Goal: Task Accomplishment & Management: Manage account settings

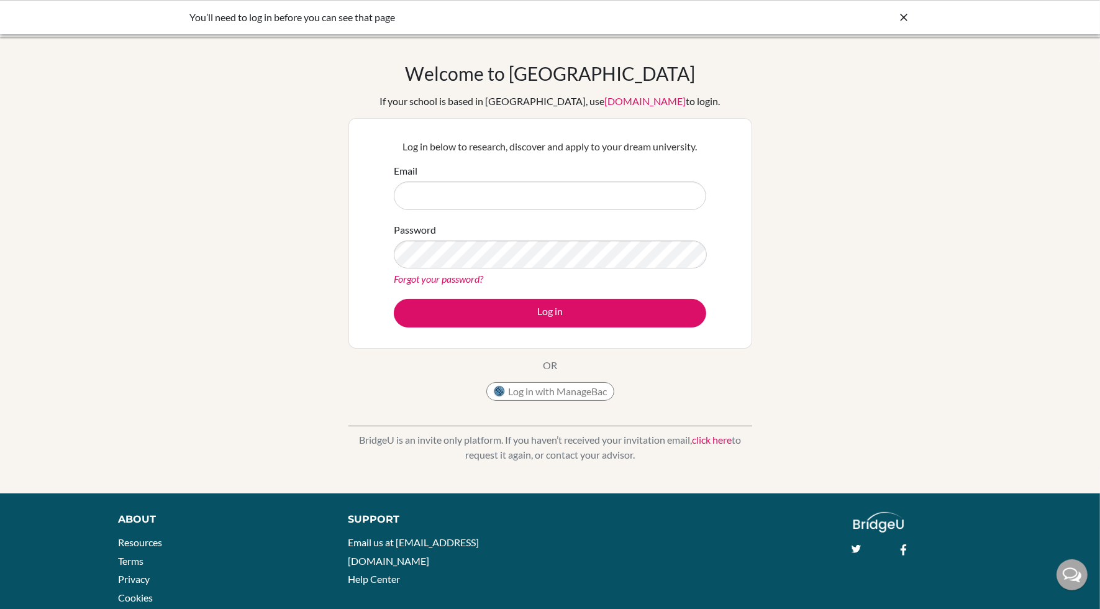
type input "[PERSON_NAME][EMAIL_ADDRESS][DOMAIN_NAME]"
click at [519, 304] on button "Log in" at bounding box center [550, 313] width 313 height 29
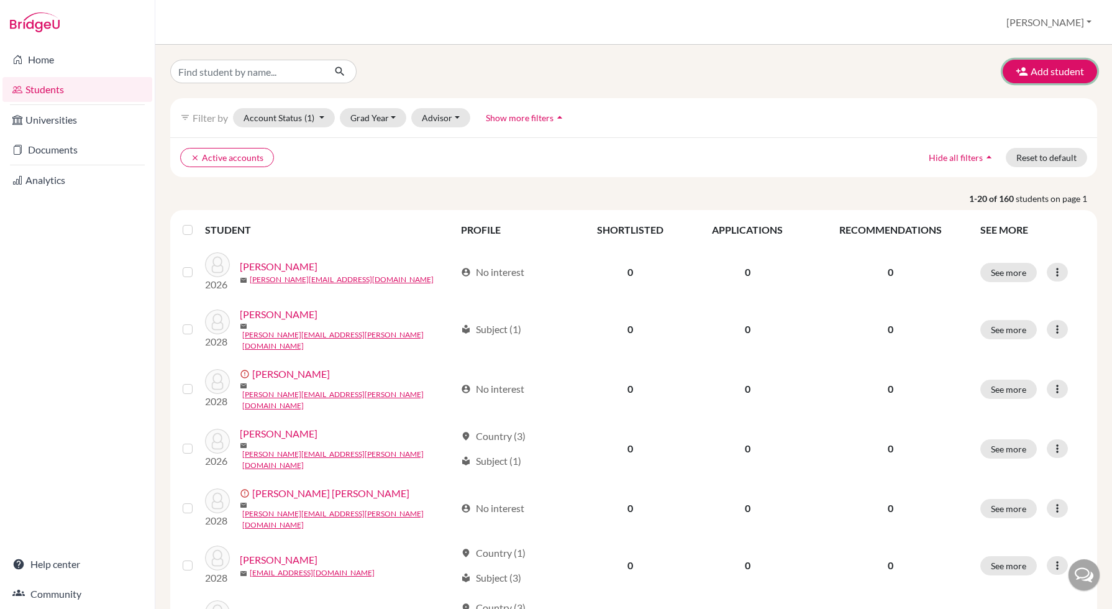
click at [1030, 68] on button "Add student" at bounding box center [1050, 72] width 94 height 24
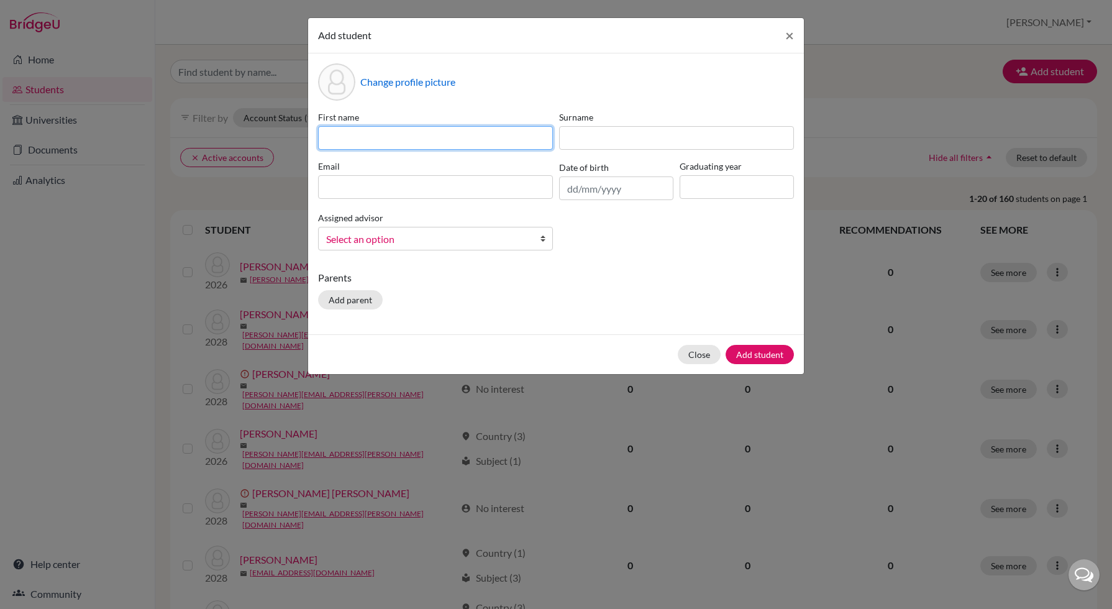
click at [368, 130] on input at bounding box center [435, 138] width 235 height 24
type input "Ahmad"
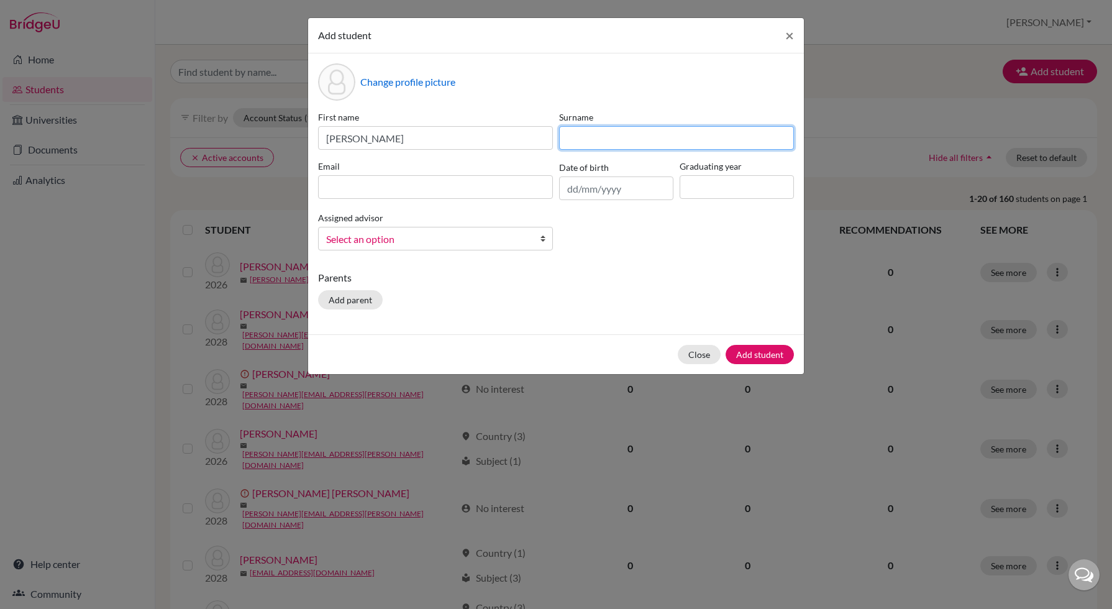
click at [621, 139] on input at bounding box center [676, 138] width 235 height 24
type input "Aref"
click at [698, 189] on input at bounding box center [737, 187] width 114 height 24
type input "2027"
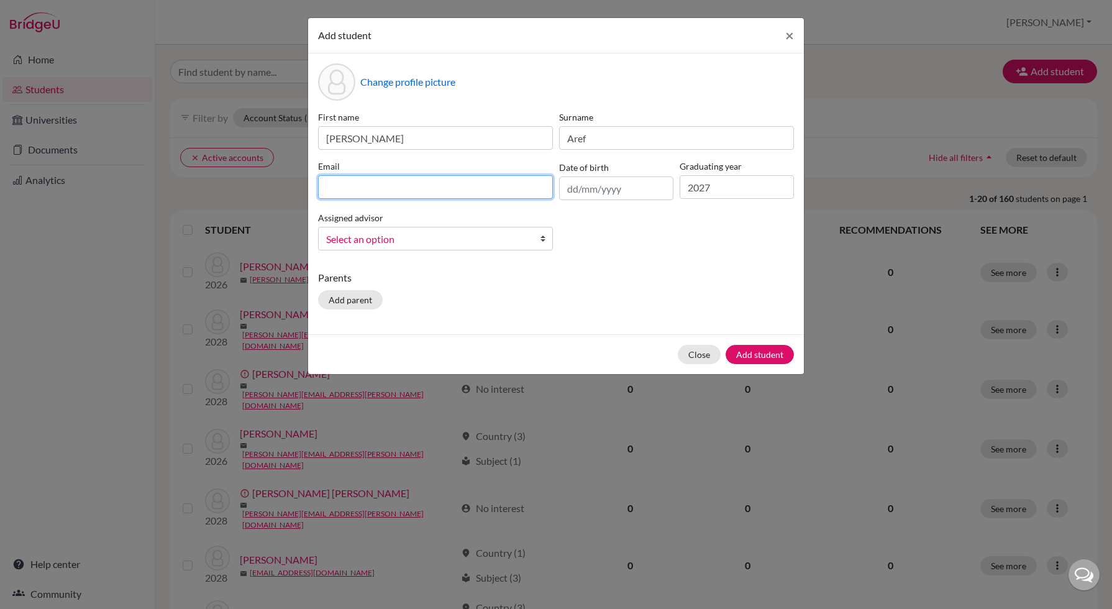
click at [377, 177] on input at bounding box center [435, 187] width 235 height 24
paste input "ahmad.aref.2027@pupil.stfrancis.com.br"
type input "ahmad.aref.2027@pupil.stfrancis.com.br"
click at [656, 252] on div "First name Ahmad Surname Aref Email ahmad.aref.2027@pupil.stfrancis.com.br Date…" at bounding box center [556, 186] width 482 height 150
click at [454, 232] on link "Select an option" at bounding box center [435, 239] width 235 height 24
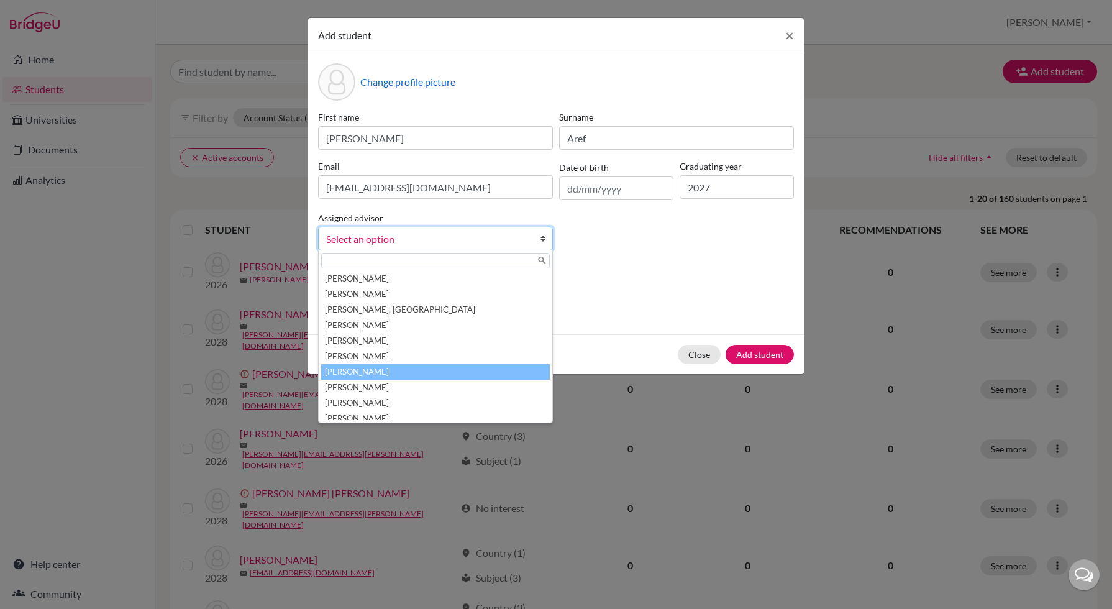
click at [438, 378] on li "Lameu, Paula" at bounding box center [435, 372] width 229 height 16
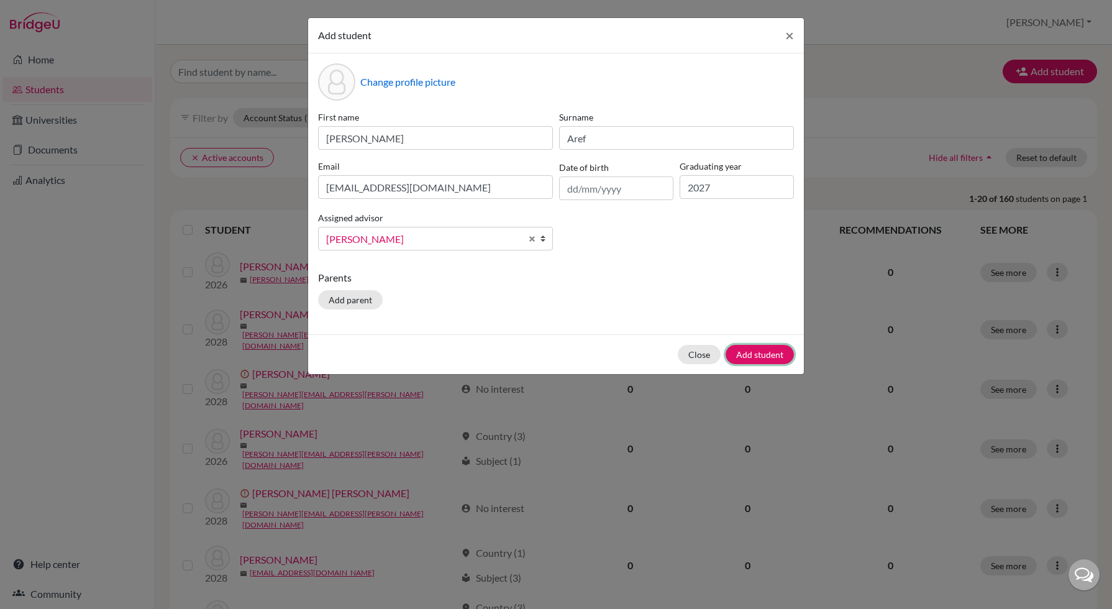
click at [746, 348] on button "Add student" at bounding box center [760, 354] width 68 height 19
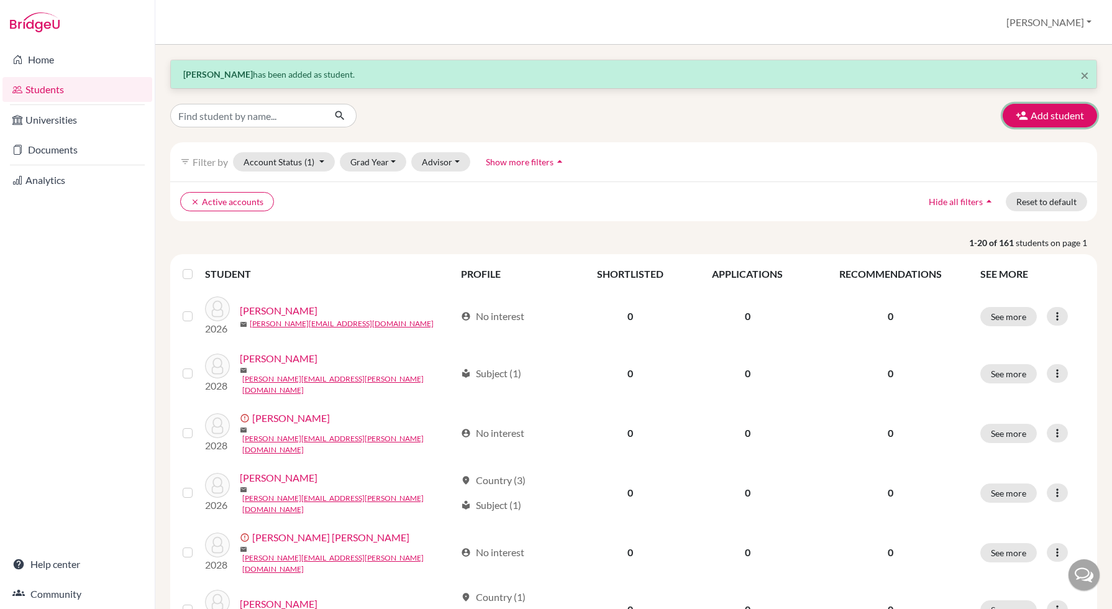
click at [1046, 121] on button "Add student" at bounding box center [1050, 116] width 94 height 24
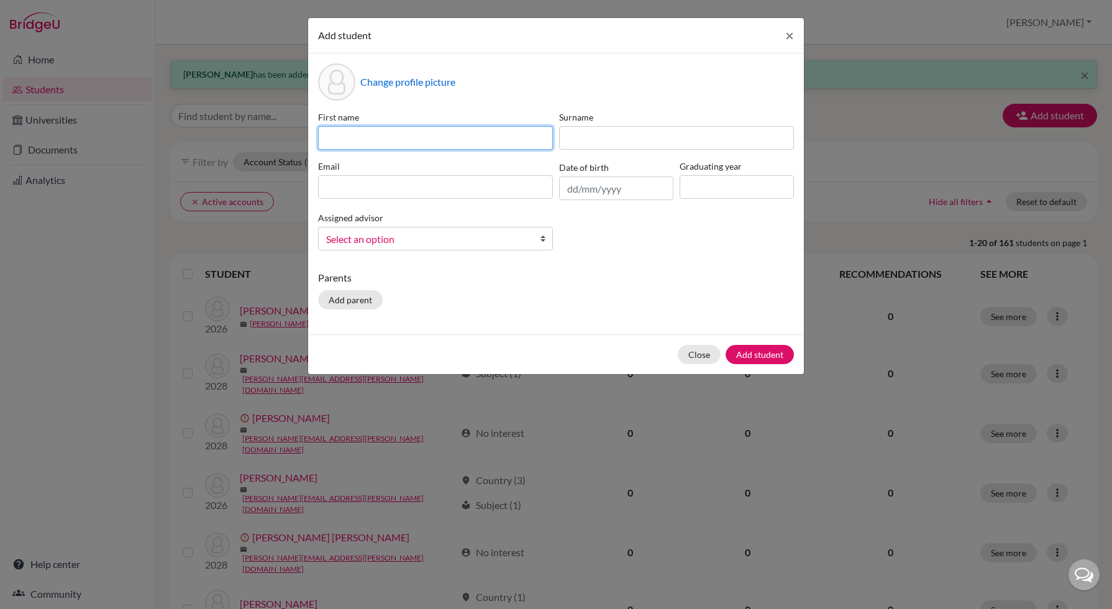
click at [450, 137] on input at bounding box center [435, 138] width 235 height 24
type input "Ian"
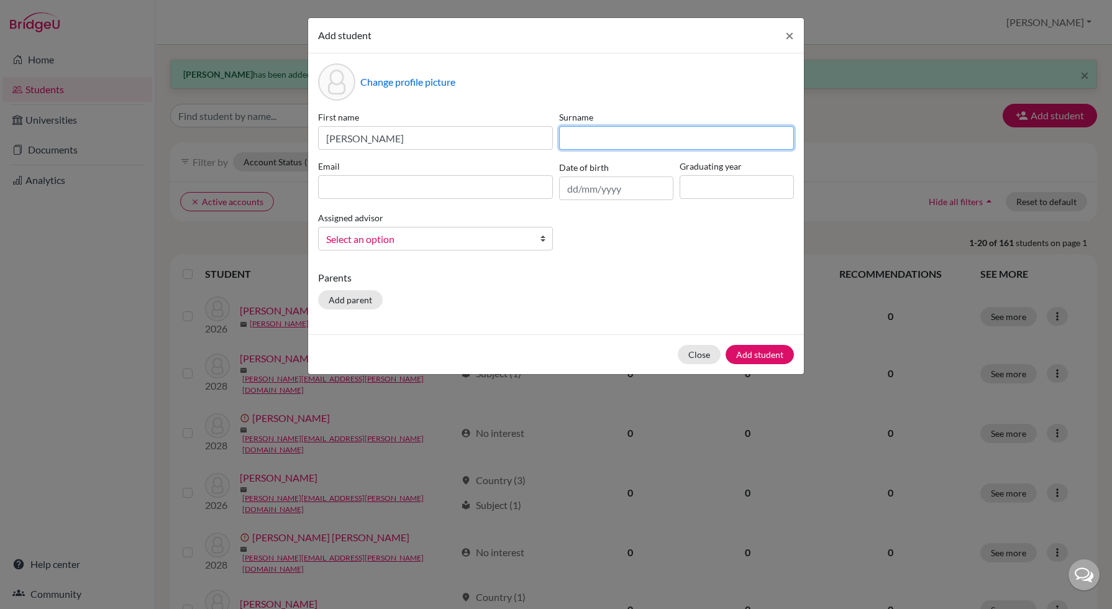
click at [585, 132] on input at bounding box center [676, 138] width 235 height 24
type input "Mwangi"
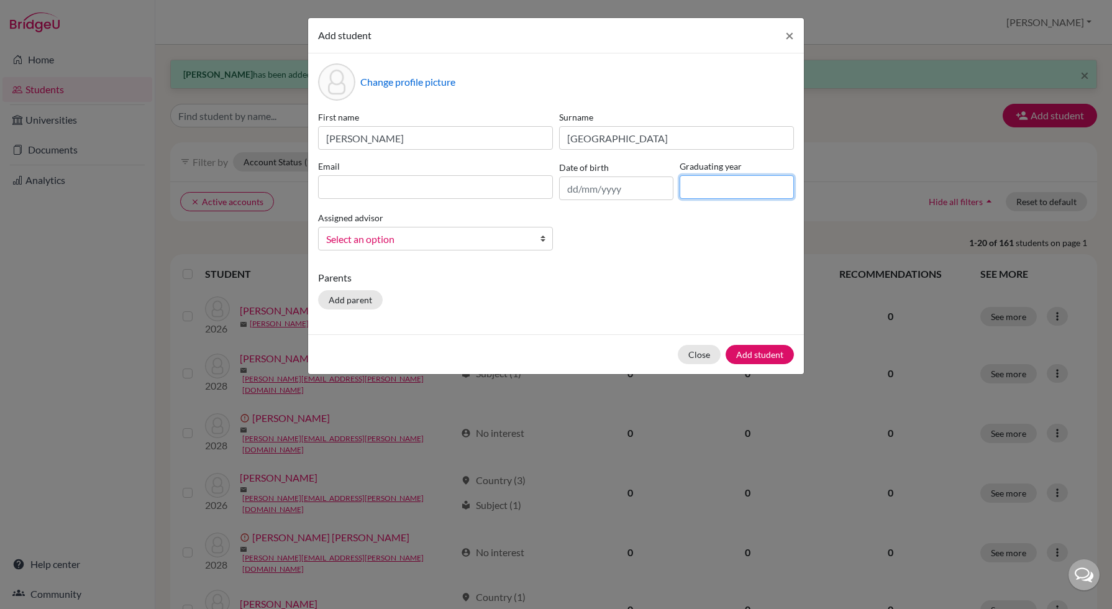
click at [720, 178] on input at bounding box center [737, 187] width 114 height 24
type input "2027"
click at [368, 187] on input at bounding box center [435, 187] width 235 height 24
paste input "ian.mwangi.2027@pupil.stfrancis.com.br"
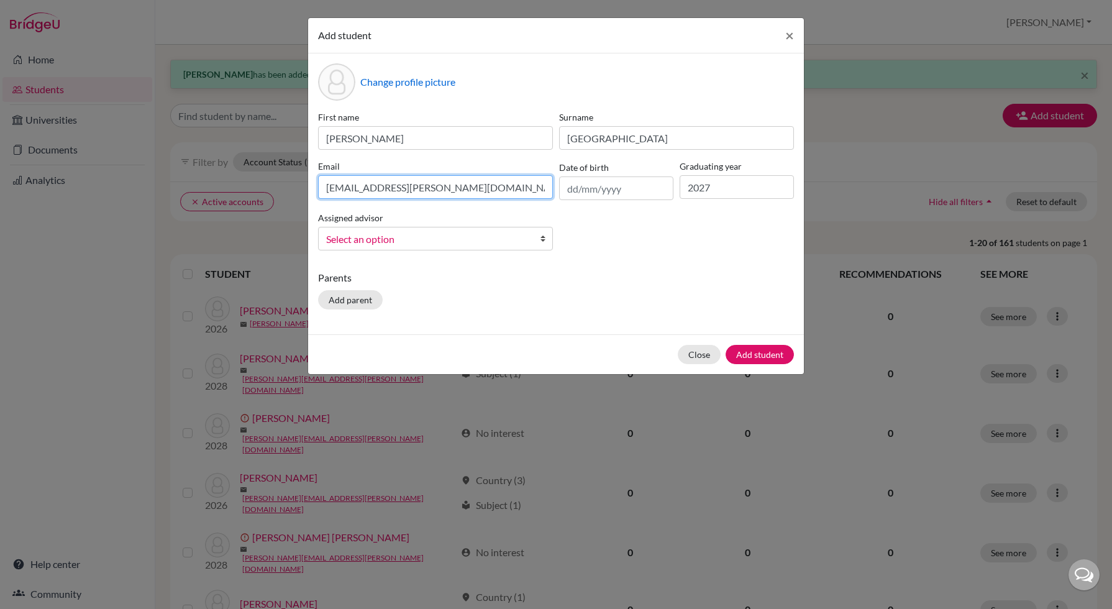
type input "ian.mwangi.2027@pupil.stfrancis.com.br"
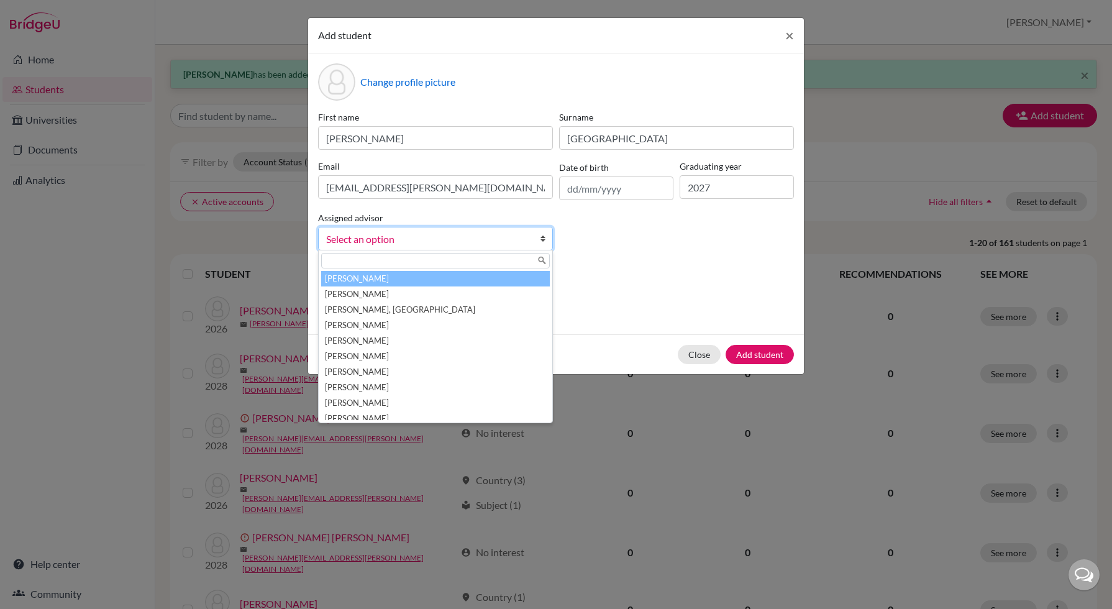
click at [473, 236] on span "Select an option" at bounding box center [427, 239] width 203 height 16
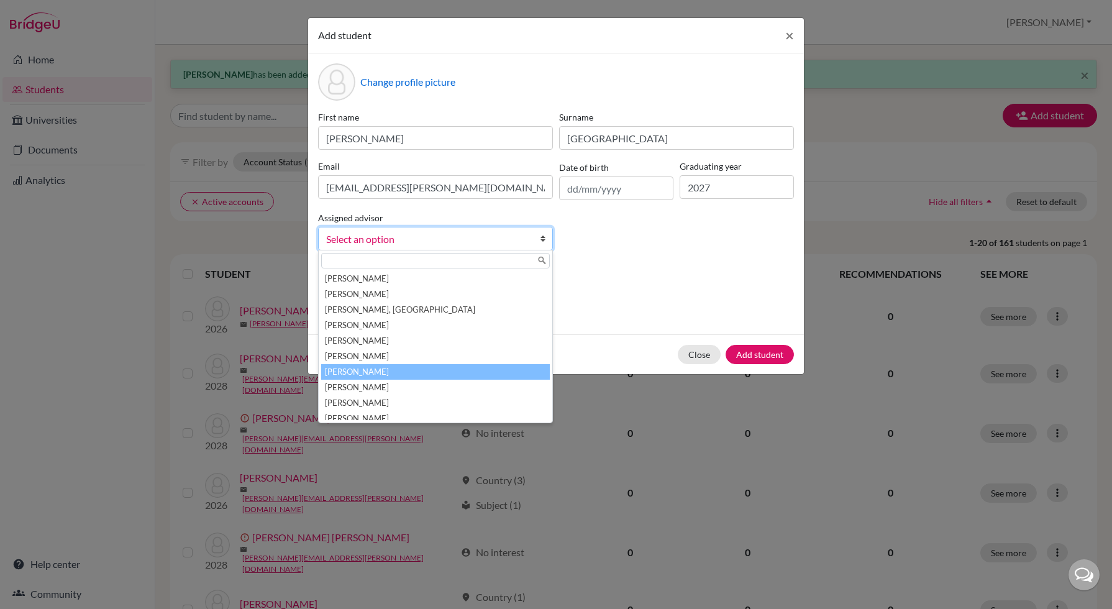
click at [411, 372] on li "Lameu, Paula" at bounding box center [435, 372] width 229 height 16
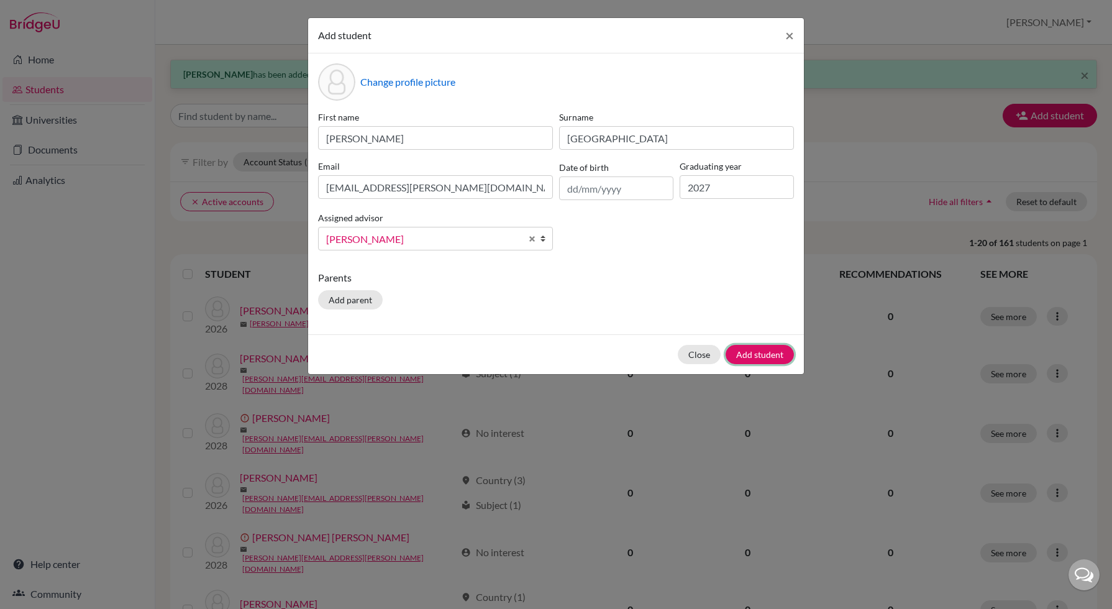
click at [758, 354] on button "Add student" at bounding box center [760, 354] width 68 height 19
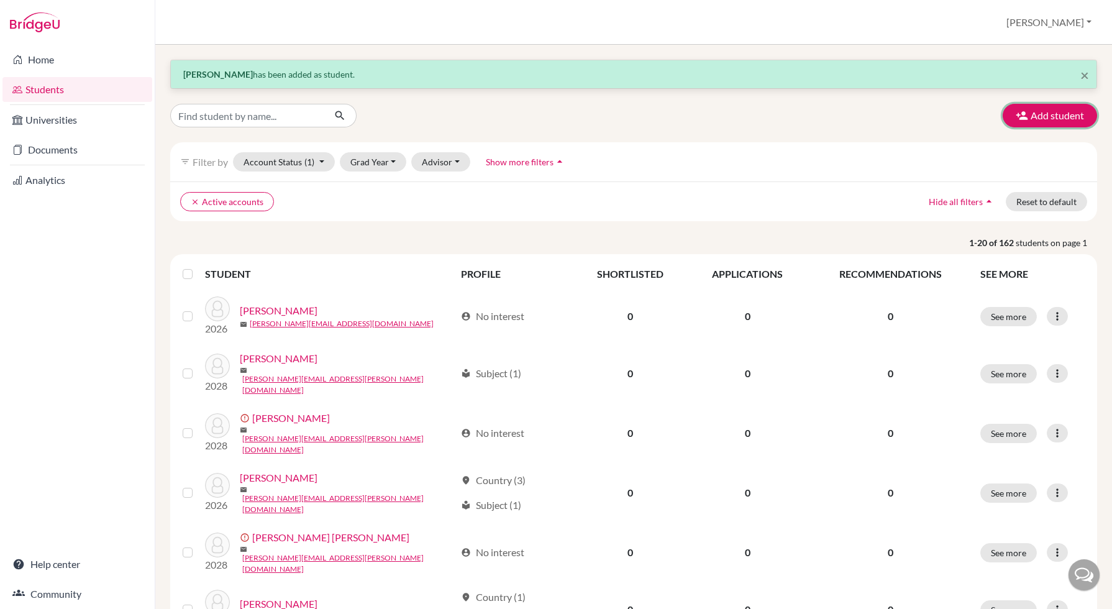
click at [1040, 109] on button "Add student" at bounding box center [1050, 116] width 94 height 24
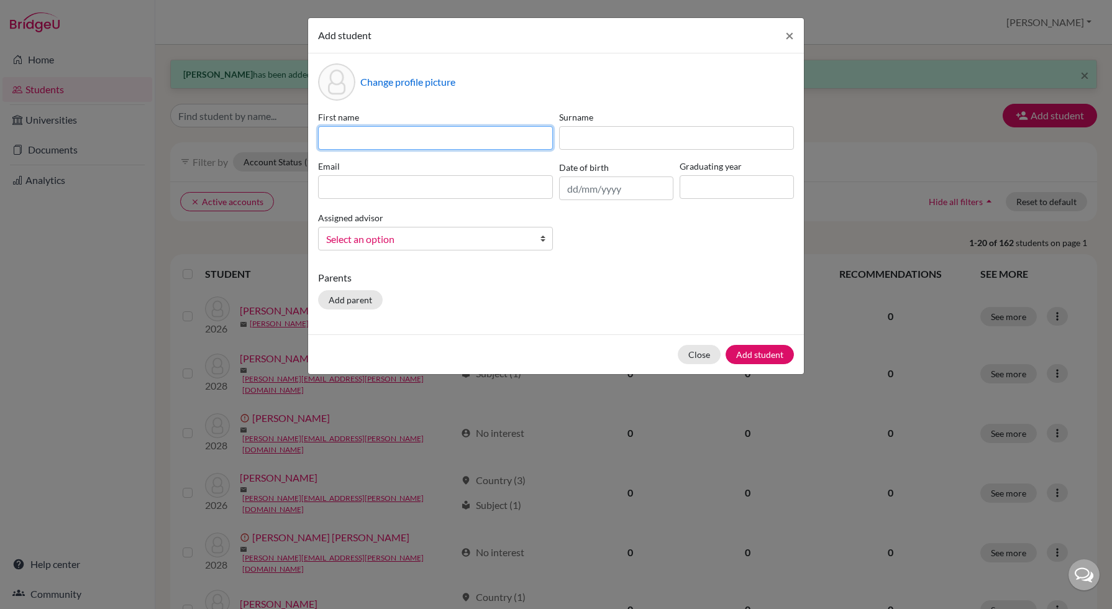
click at [329, 137] on input at bounding box center [435, 138] width 235 height 24
type input "Bianca"
click at [634, 151] on div "First name Bianca Surname Email Date of birth Graduating year Assigned advisor …" at bounding box center [556, 186] width 482 height 150
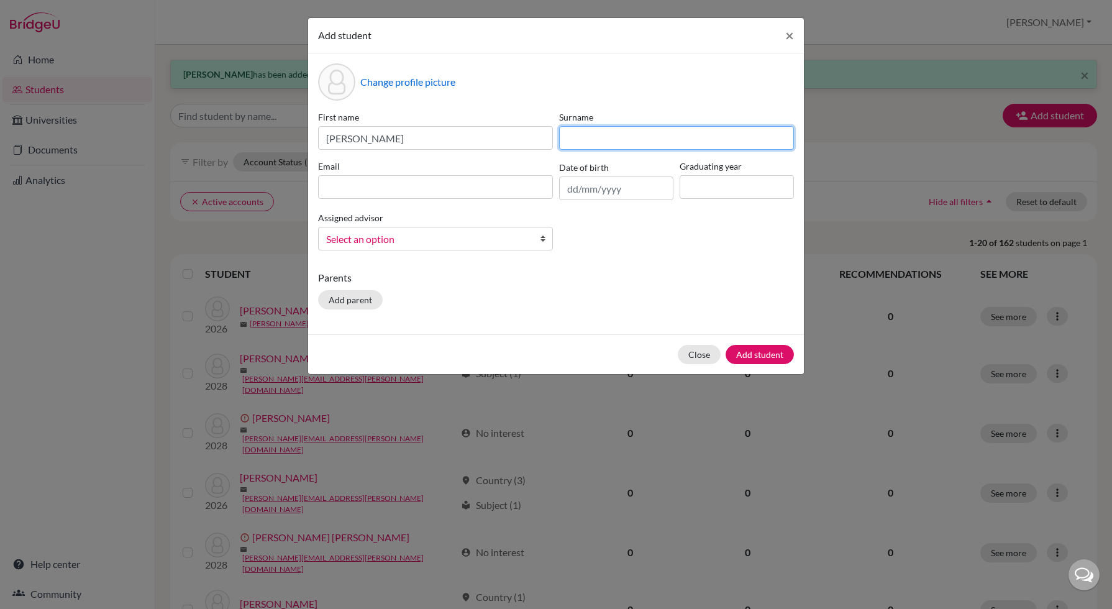
click at [625, 134] on input at bounding box center [676, 138] width 235 height 24
type input "Farkouh"
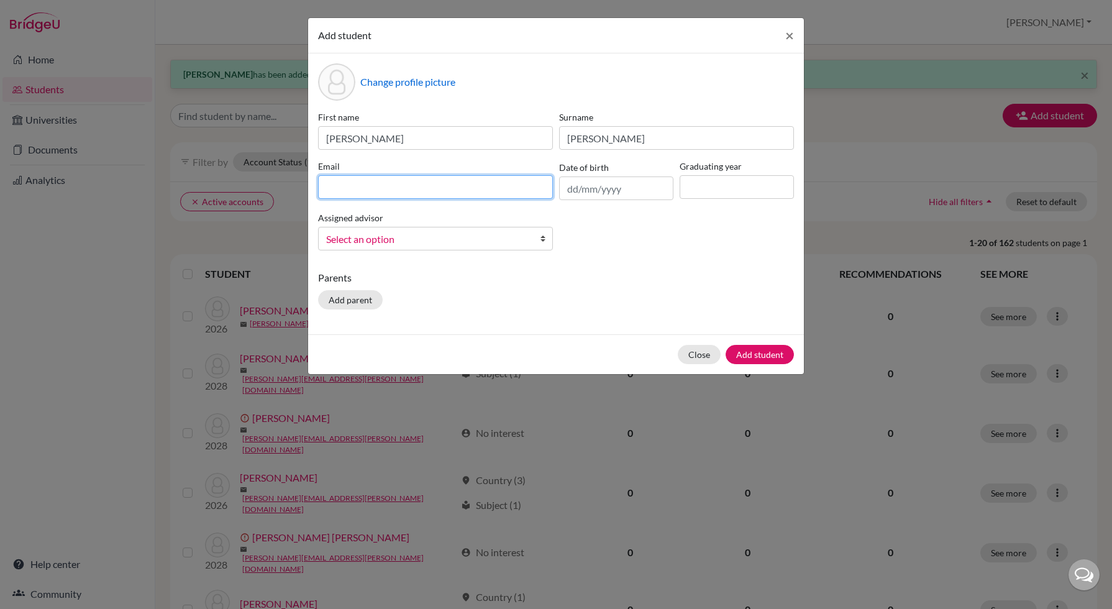
click at [450, 181] on input at bounding box center [435, 187] width 235 height 24
paste input "bianca.farkouh.2027@pupil.stfrancis.com.br"
type input "bianca.farkouh.2027@pupil.stfrancis.com.br"
click at [705, 176] on input at bounding box center [737, 187] width 114 height 24
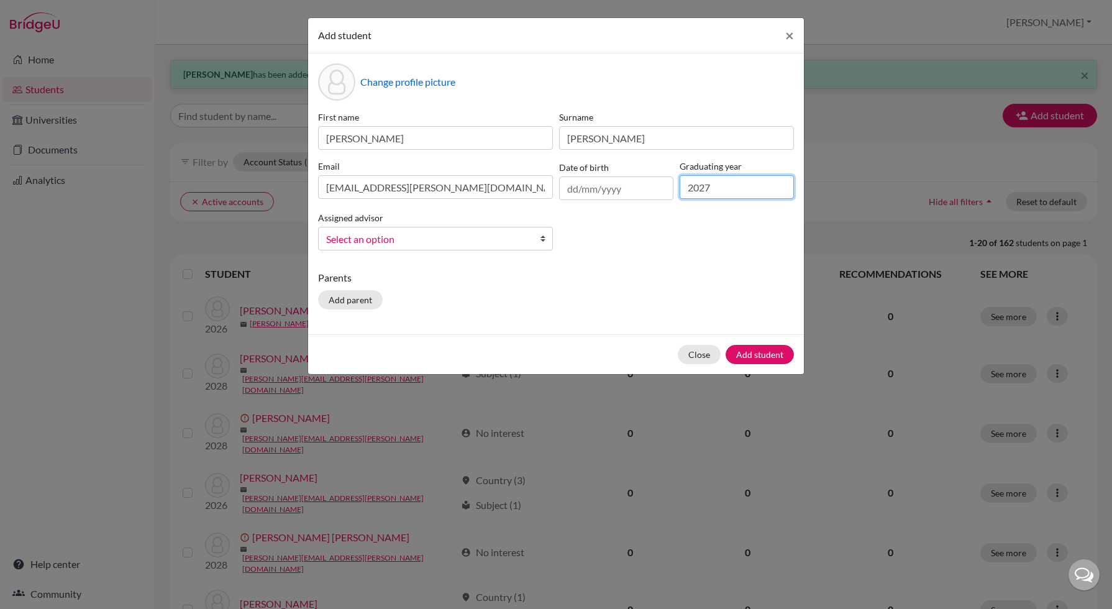
type input "2027"
click at [429, 238] on span "Select an option" at bounding box center [427, 239] width 203 height 16
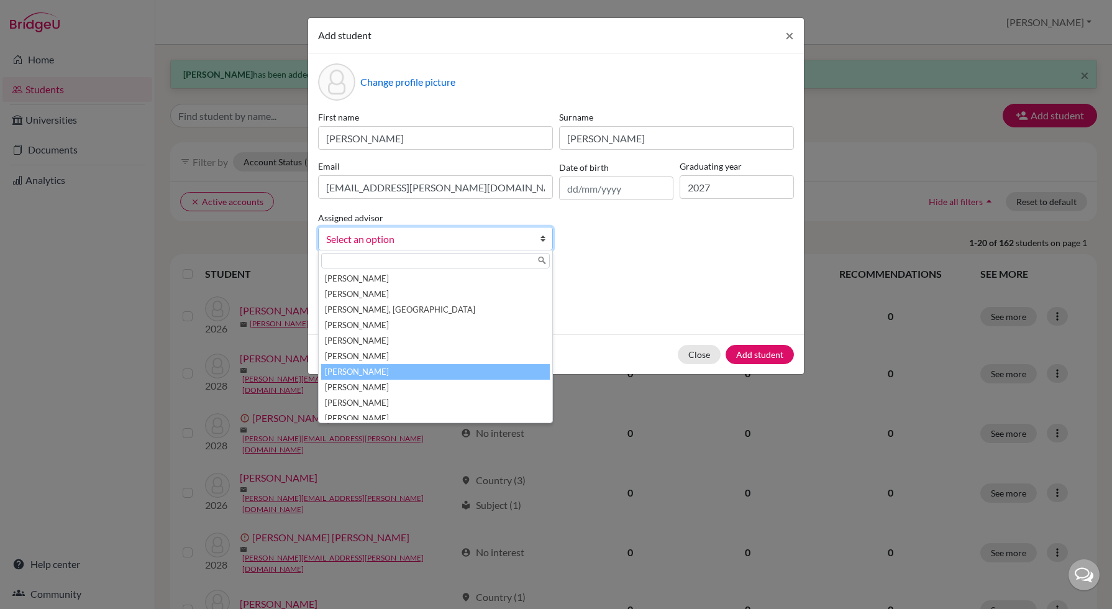
click at [382, 370] on li "Lameu, Paula" at bounding box center [435, 372] width 229 height 16
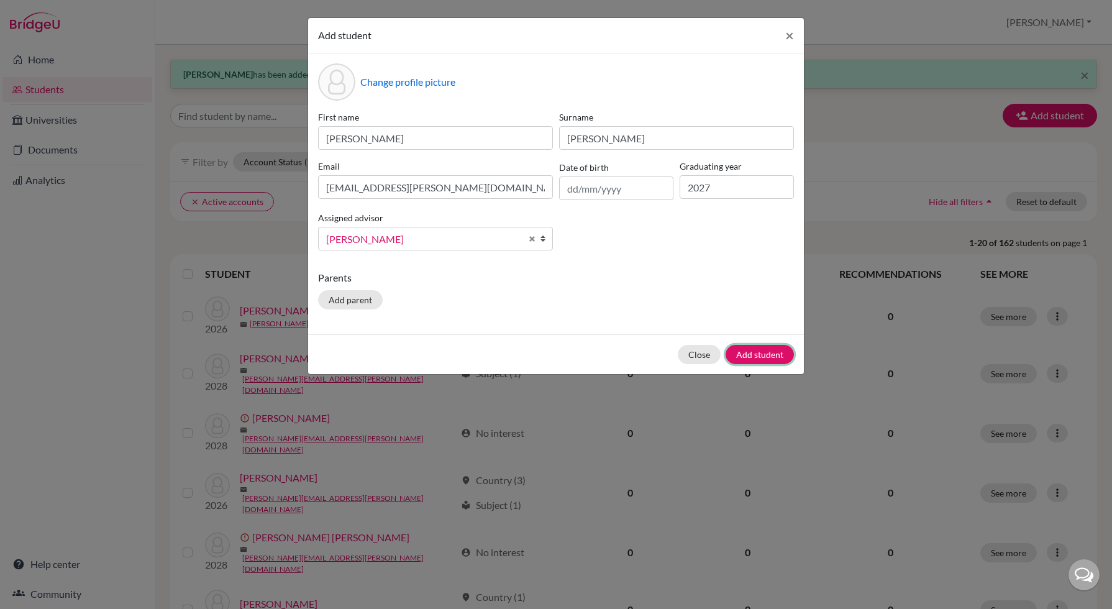
click at [767, 350] on button "Add student" at bounding box center [760, 354] width 68 height 19
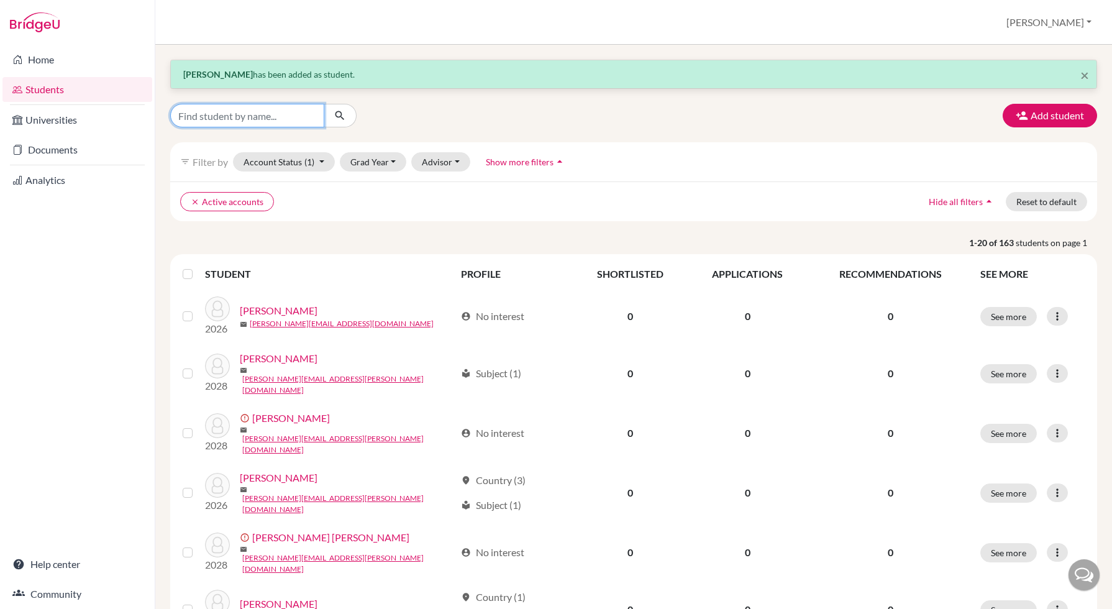
click at [214, 115] on input "Find student by name..." at bounding box center [247, 116] width 154 height 24
type input "diego"
click at [377, 155] on button "Grad Year" at bounding box center [373, 161] width 67 height 19
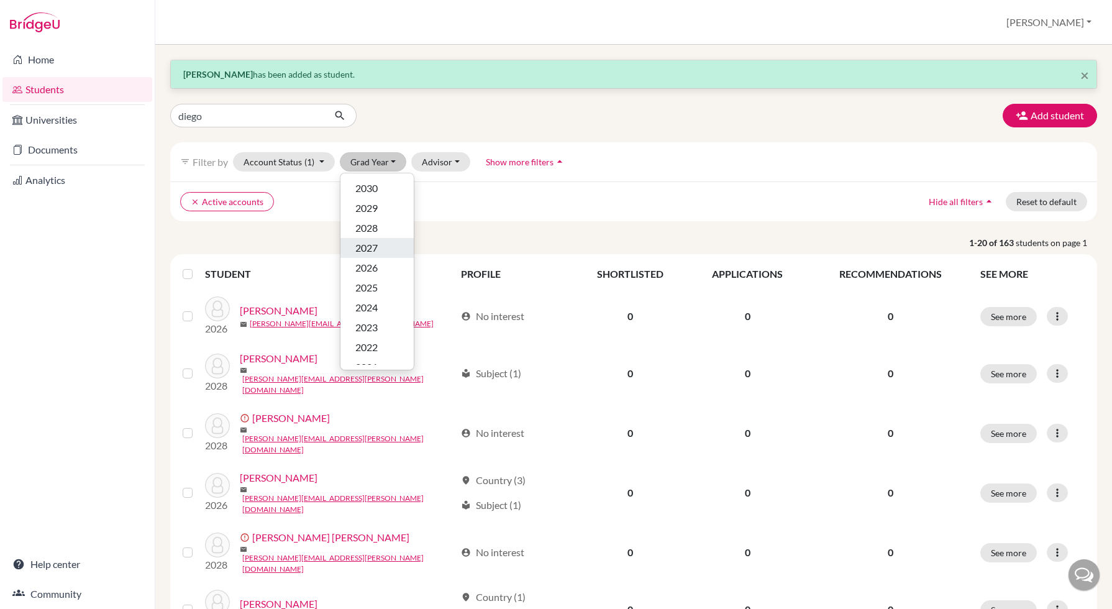
click at [368, 247] on span "2027" at bounding box center [366, 247] width 22 height 15
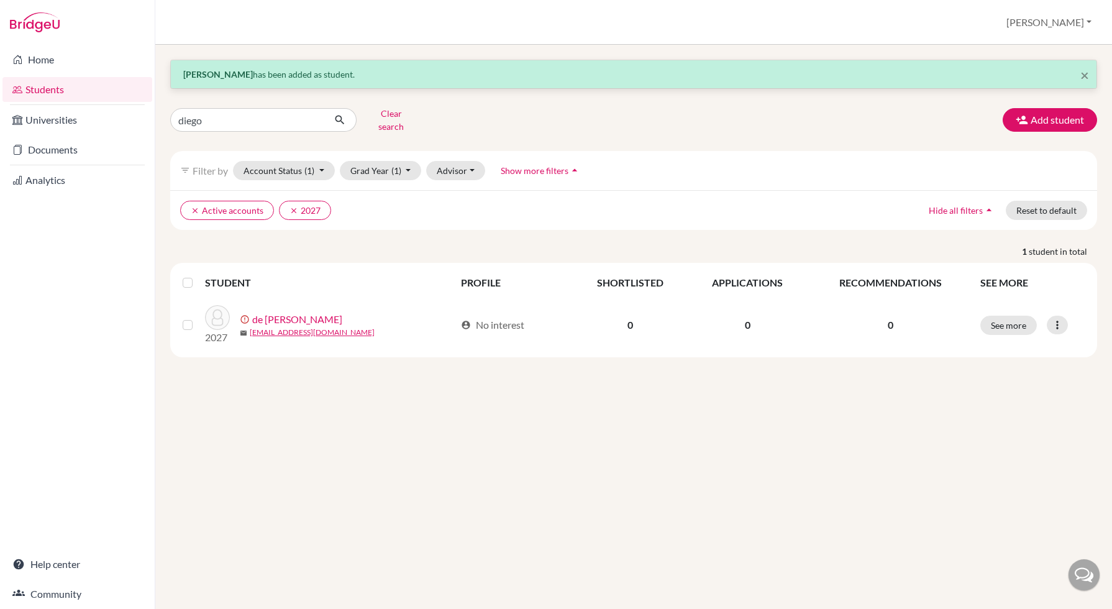
click at [1051, 319] on icon at bounding box center [1057, 325] width 12 height 12
click at [997, 381] on button "Resend invite email" at bounding box center [1010, 391] width 112 height 20
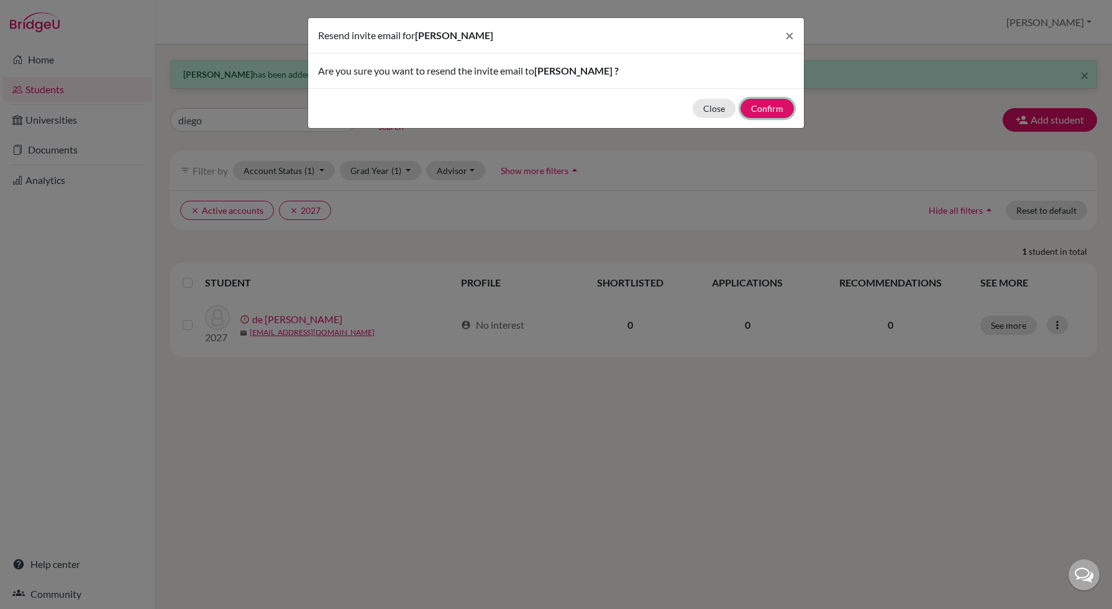
click at [780, 111] on button "Confirm" at bounding box center [767, 108] width 53 height 19
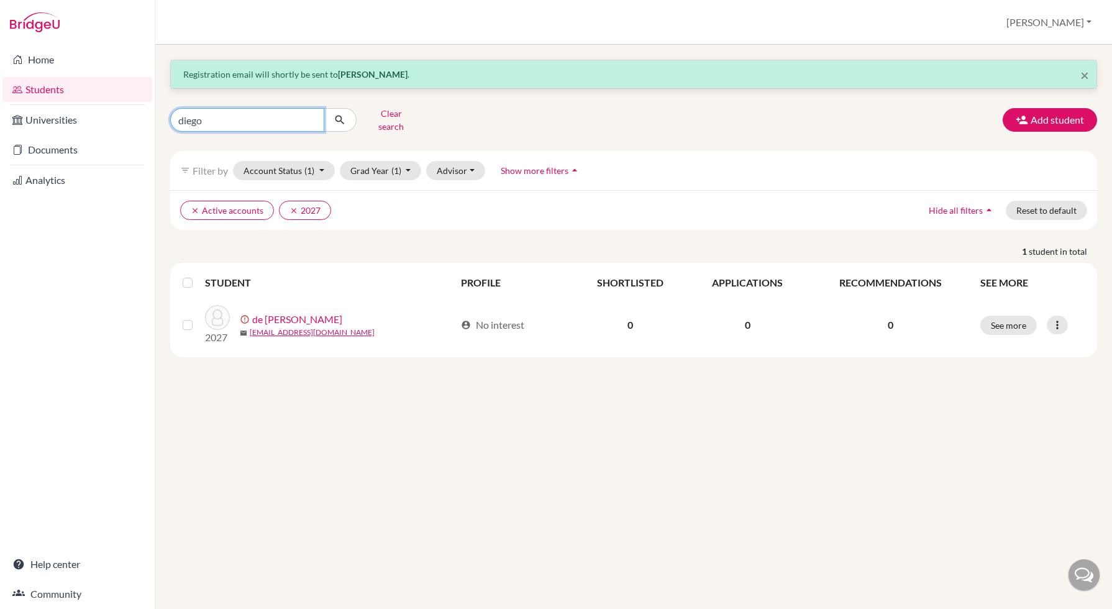
drag, startPoint x: 235, startPoint y: 122, endPoint x: 113, endPoint y: 119, distance: 122.4
click at [113, 119] on div "Home Students Universities Documents Analytics Help center Community Students o…" at bounding box center [556, 304] width 1112 height 609
type input "levi"
click button "submit" at bounding box center [340, 120] width 33 height 24
click at [1051, 321] on icon at bounding box center [1057, 327] width 12 height 12
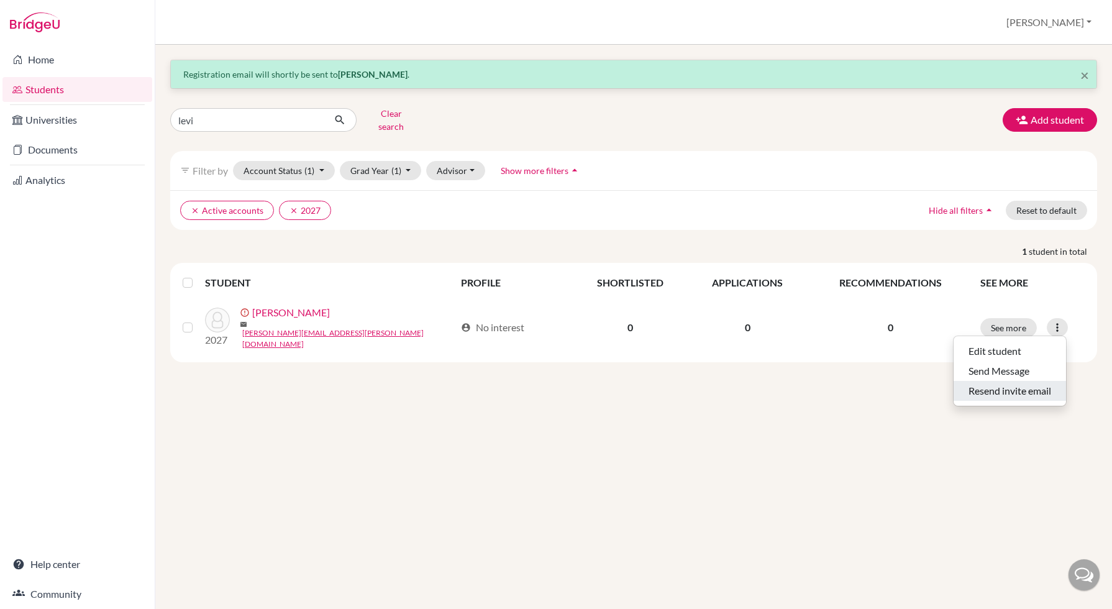
click at [1004, 382] on button "Resend invite email" at bounding box center [1010, 391] width 112 height 20
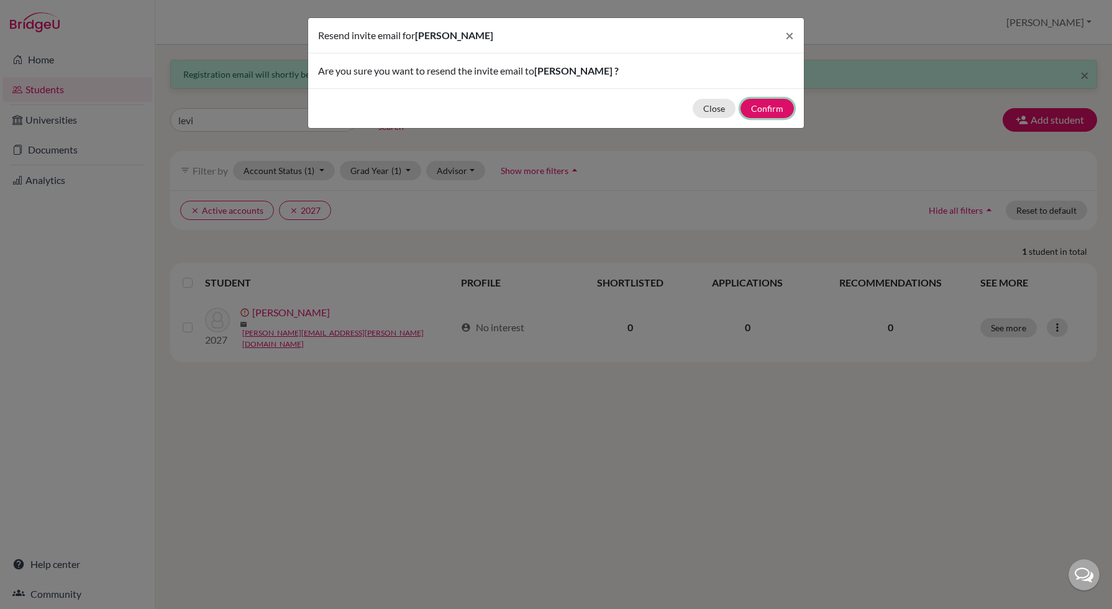
click at [752, 104] on button "Confirm" at bounding box center [767, 108] width 53 height 19
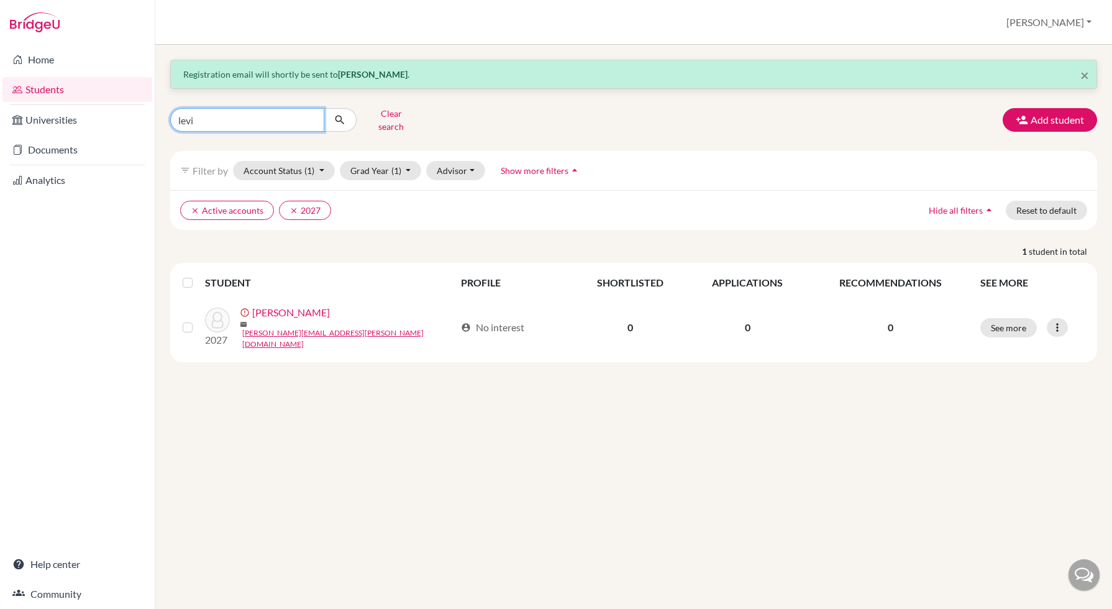
drag, startPoint x: 232, startPoint y: 119, endPoint x: 96, endPoint y: 98, distance: 137.2
click at [96, 98] on div "Home Students Universities Documents Analytics Help center Community Students o…" at bounding box center [556, 304] width 1112 height 609
type input "chohan"
click button "submit" at bounding box center [340, 120] width 33 height 24
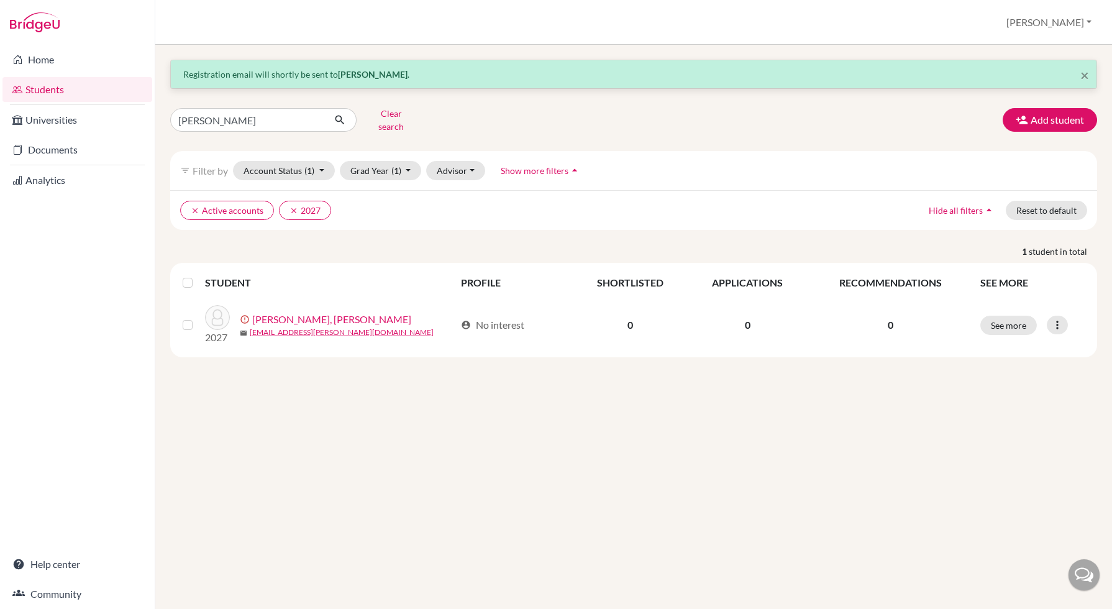
click at [1060, 319] on icon at bounding box center [1057, 325] width 12 height 12
click at [1000, 382] on button "Resend invite email" at bounding box center [1010, 391] width 112 height 20
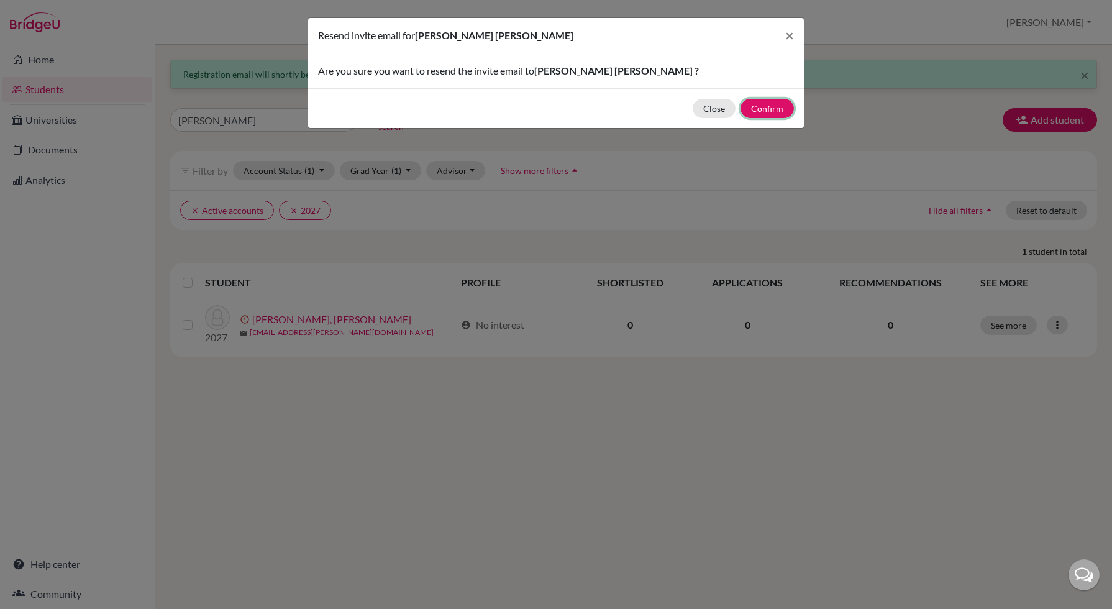
click at [763, 105] on button "Confirm" at bounding box center [767, 108] width 53 height 19
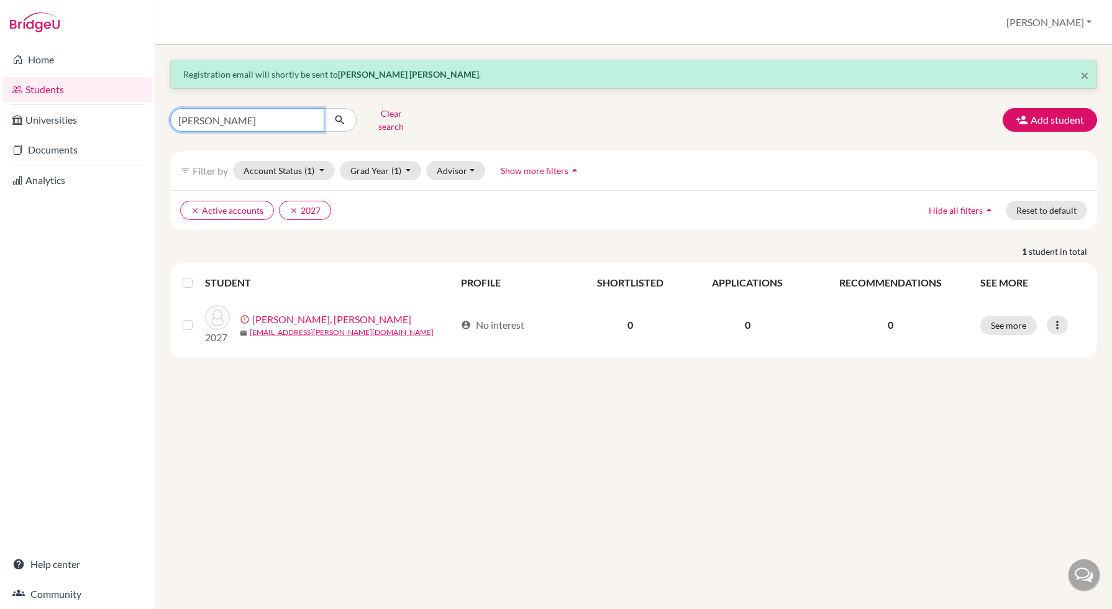
drag, startPoint x: 249, startPoint y: 118, endPoint x: -3, endPoint y: 106, distance: 251.9
click at [0, 106] on html "Home Students Universities Documents Analytics Help center Community Students o…" at bounding box center [556, 304] width 1112 height 609
type input "lewis"
click button "submit" at bounding box center [340, 120] width 33 height 24
click at [1057, 321] on icon at bounding box center [1057, 327] width 12 height 12
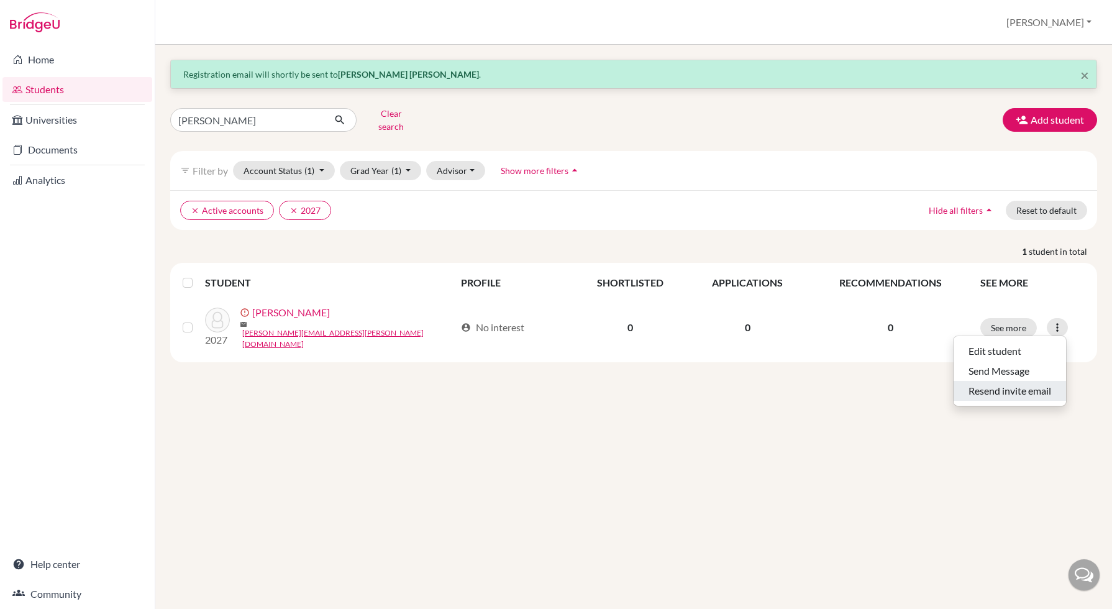
click at [997, 381] on button "Resend invite email" at bounding box center [1010, 391] width 112 height 20
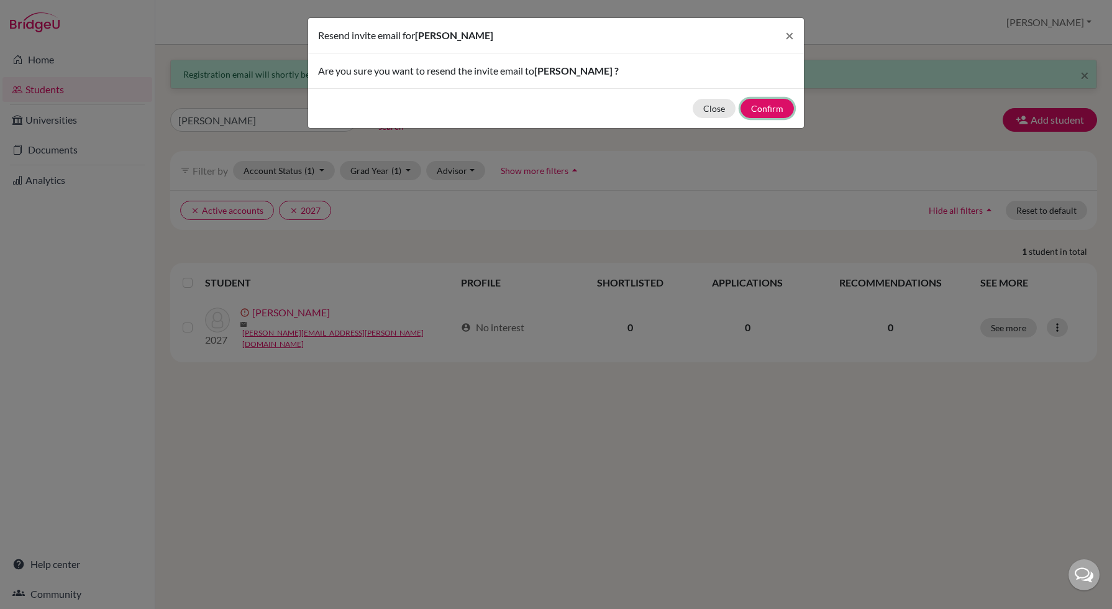
click at [765, 104] on button "Confirm" at bounding box center [767, 108] width 53 height 19
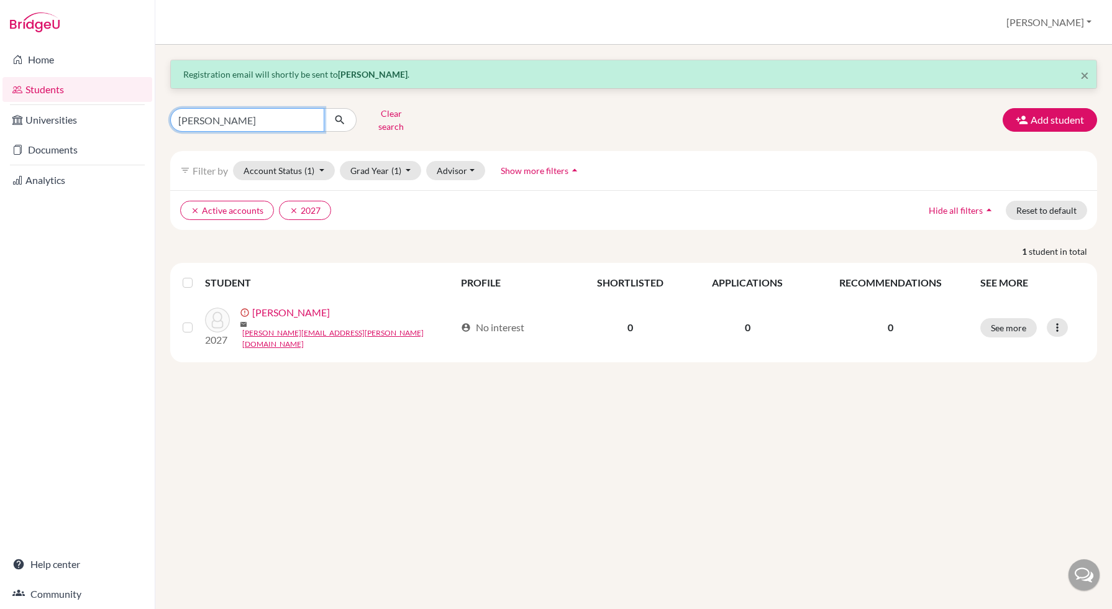
drag, startPoint x: 232, startPoint y: 118, endPoint x: 71, endPoint y: 93, distance: 163.5
click at [73, 98] on div "Home Students Universities Documents Analytics Help center Community Students o…" at bounding box center [556, 304] width 1112 height 609
type input "pietra"
click button "submit" at bounding box center [340, 120] width 33 height 24
click at [1061, 316] on div at bounding box center [1057, 325] width 21 height 19
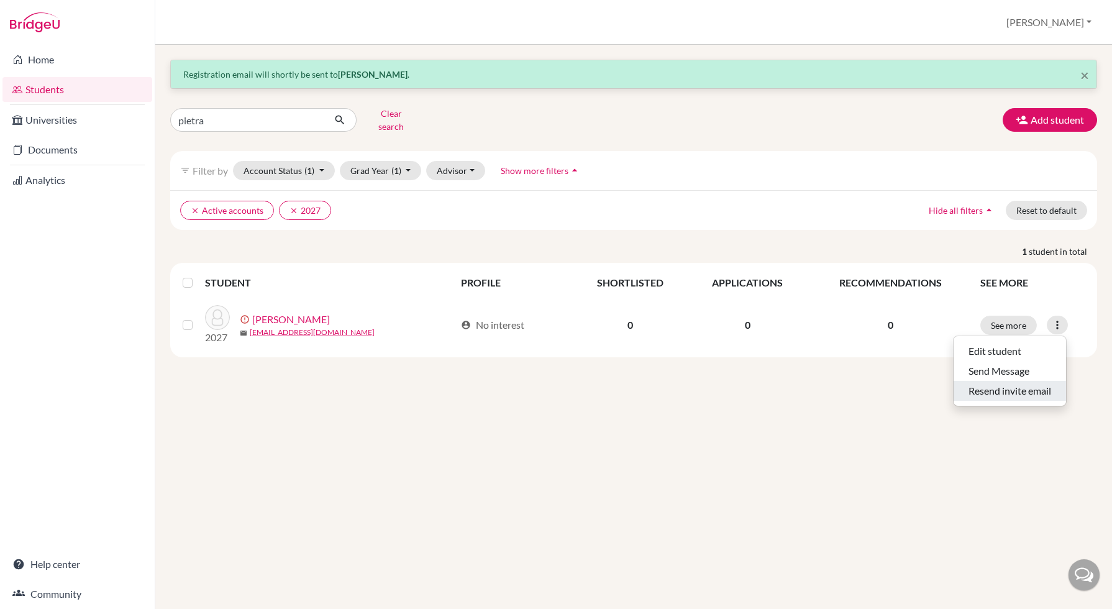
click at [1000, 381] on button "Resend invite email" at bounding box center [1010, 391] width 112 height 20
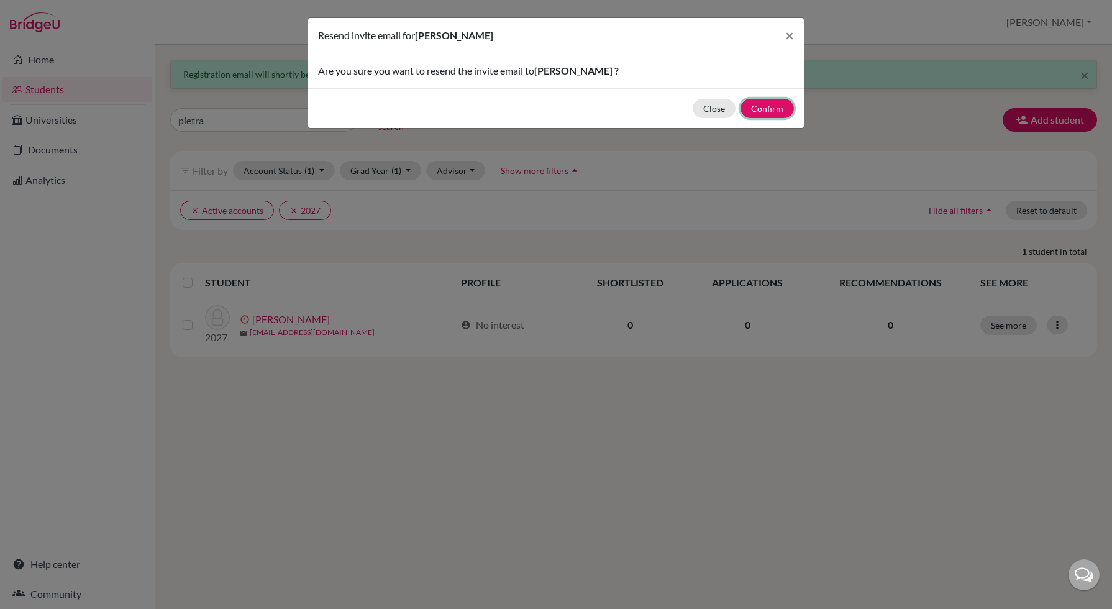
click at [755, 107] on button "Confirm" at bounding box center [767, 108] width 53 height 19
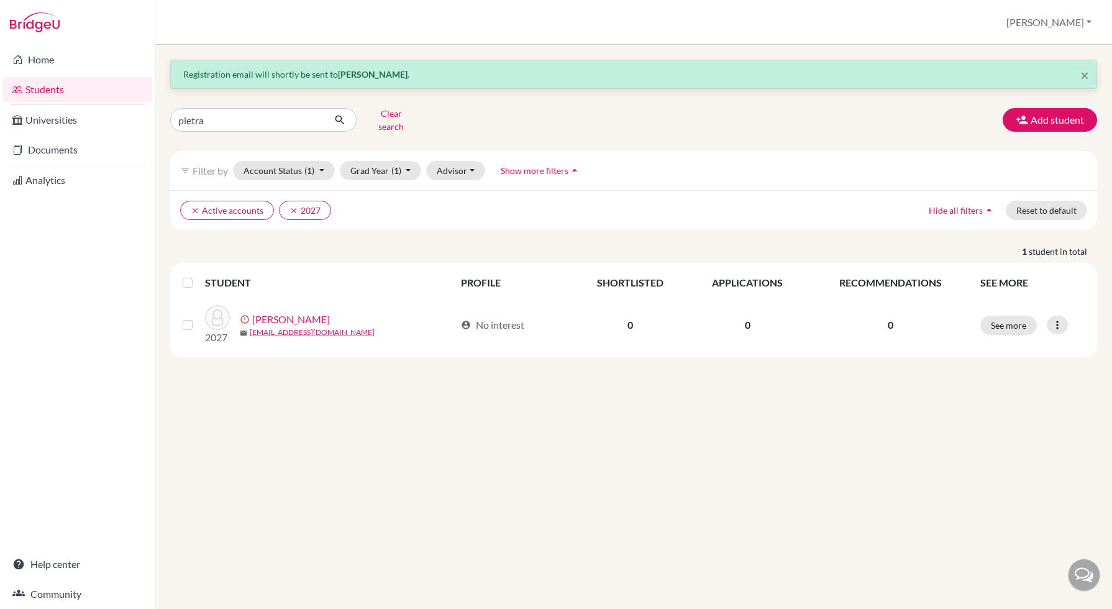
drag, startPoint x: 406, startPoint y: 471, endPoint x: 404, endPoint y: 465, distance: 6.3
click at [406, 471] on div "× Registration email will shortly be sent to Pietra de Pietro . pietra Clear se…" at bounding box center [633, 327] width 957 height 564
click at [58, 66] on link "Home" at bounding box center [77, 59] width 150 height 25
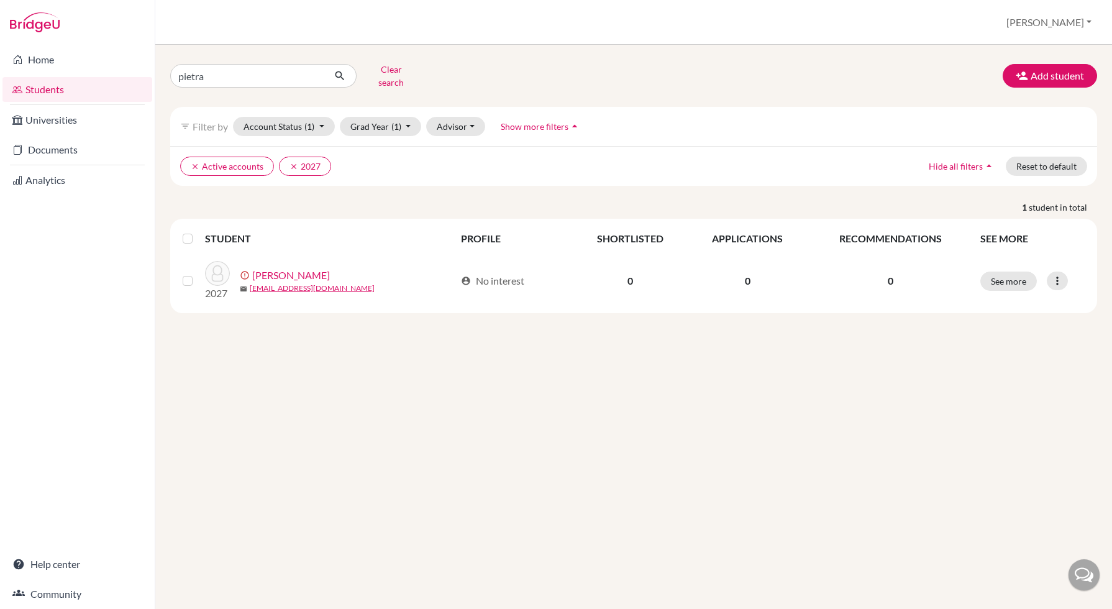
click at [30, 62] on link "Home" at bounding box center [77, 59] width 150 height 25
click at [291, 268] on link "de Pietro, Pietra" at bounding box center [291, 275] width 78 height 15
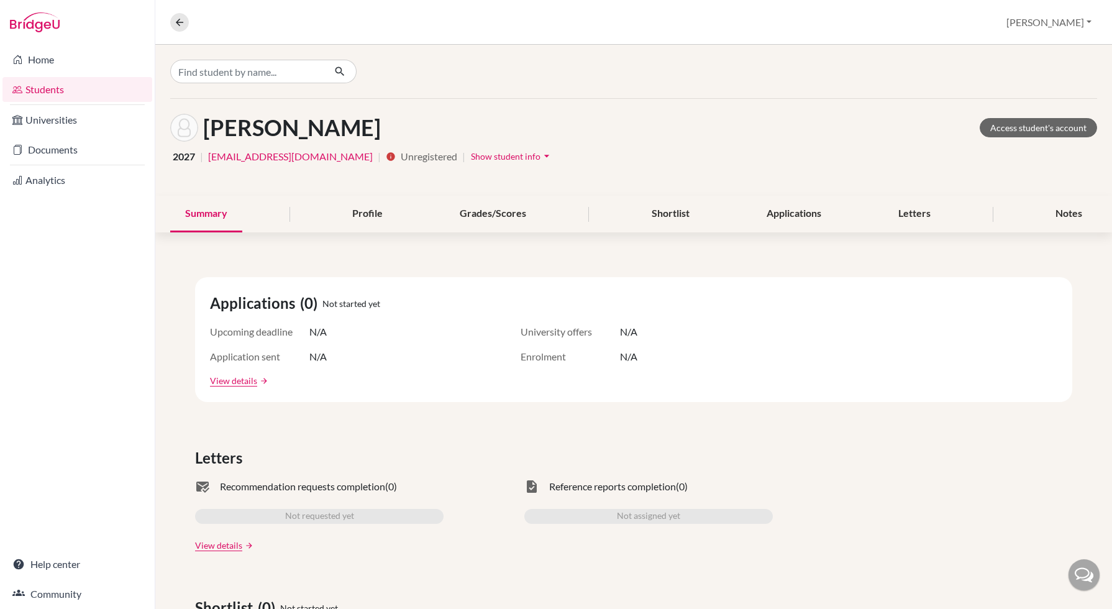
click at [331, 124] on h1 "de Pietro, Pietra" at bounding box center [292, 127] width 178 height 27
click at [45, 91] on link "Students" at bounding box center [77, 89] width 150 height 25
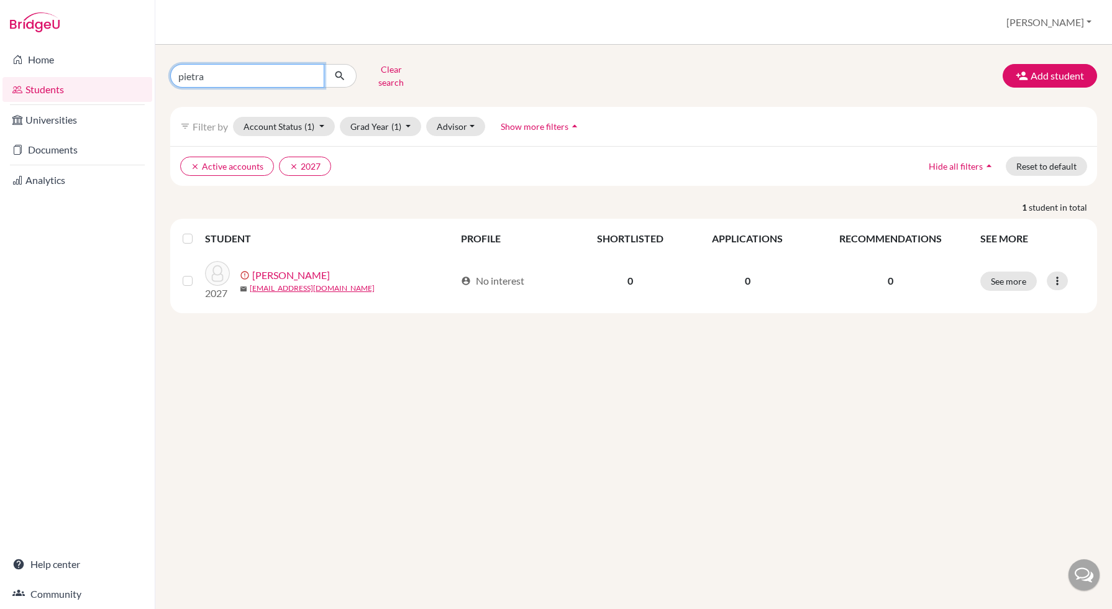
drag, startPoint x: 304, startPoint y: 66, endPoint x: 0, endPoint y: 79, distance: 304.1
click at [0, 80] on html "Home Students Universities Documents Analytics Help center Community Students o…" at bounding box center [556, 304] width 1112 height 609
type input "rebecca"
click button "submit" at bounding box center [340, 76] width 33 height 24
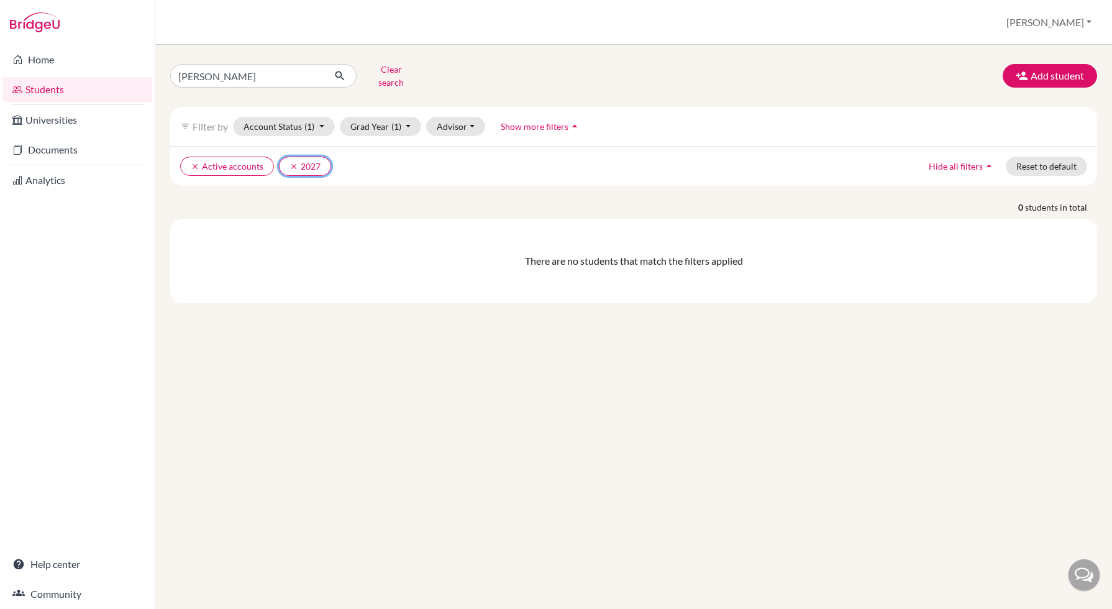
click at [291, 162] on icon "clear" at bounding box center [294, 166] width 9 height 9
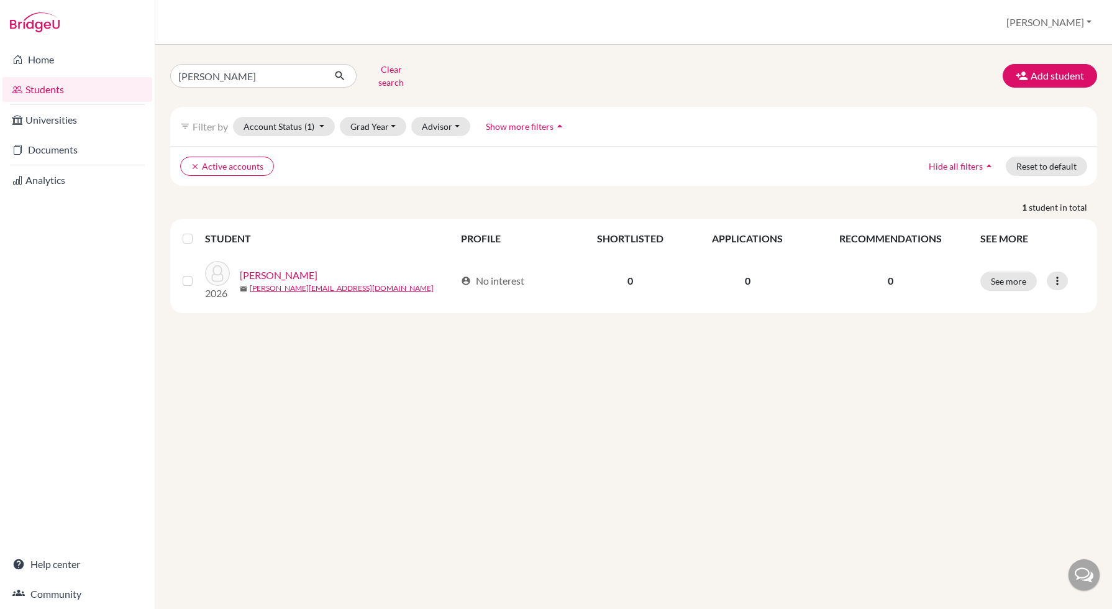
click at [270, 268] on link "Abad, Rebecca" at bounding box center [279, 275] width 78 height 15
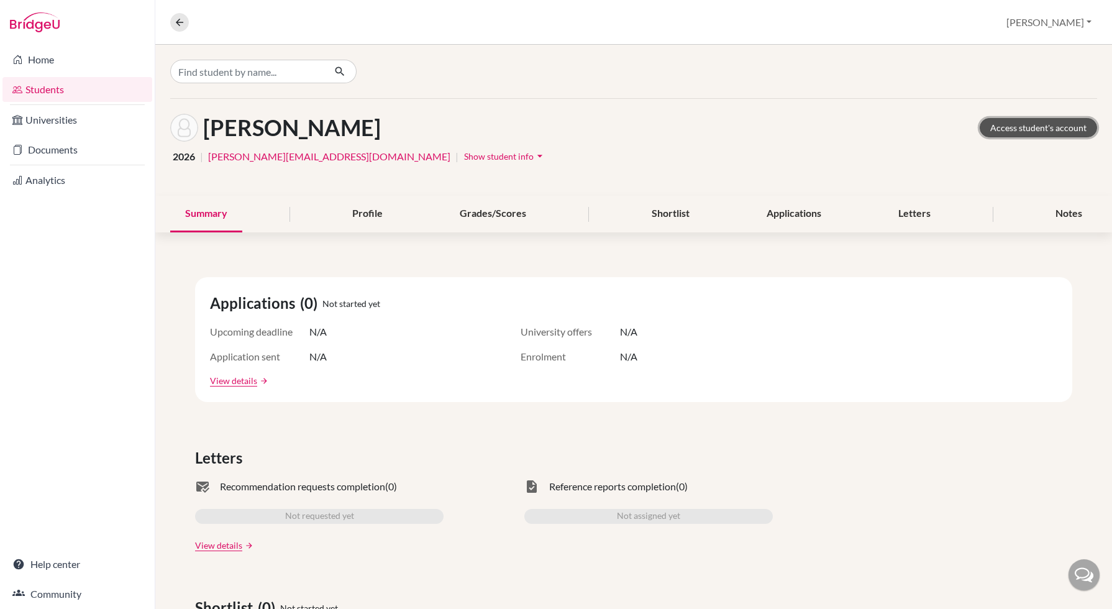
click at [1047, 125] on link "Access student's account" at bounding box center [1038, 127] width 117 height 19
click at [269, 75] on input "Find student by name..." at bounding box center [247, 72] width 154 height 24
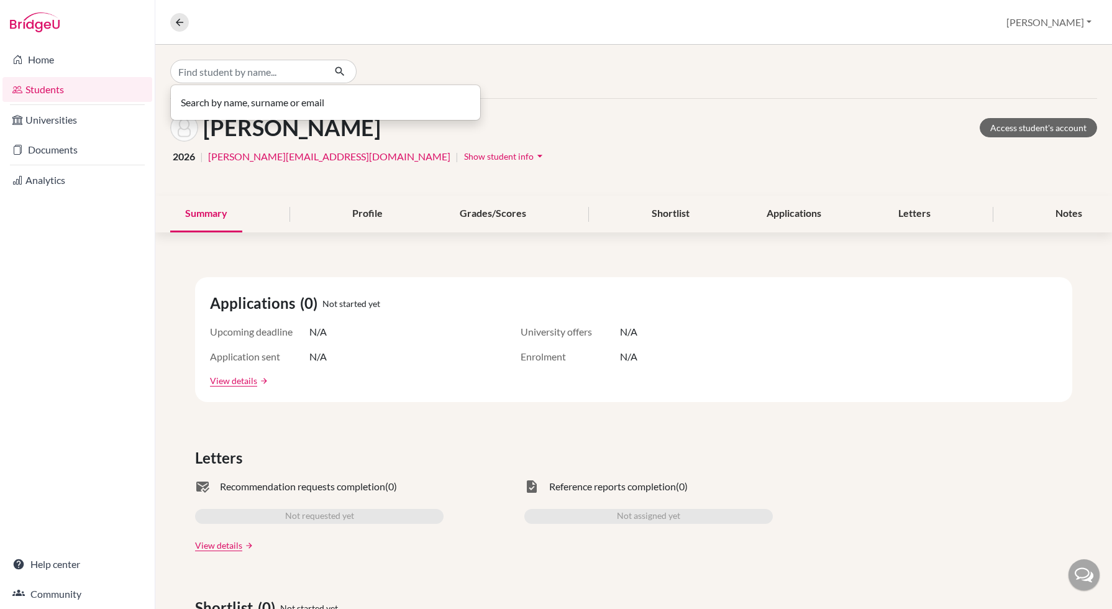
click at [41, 90] on link "Students" at bounding box center [77, 89] width 150 height 25
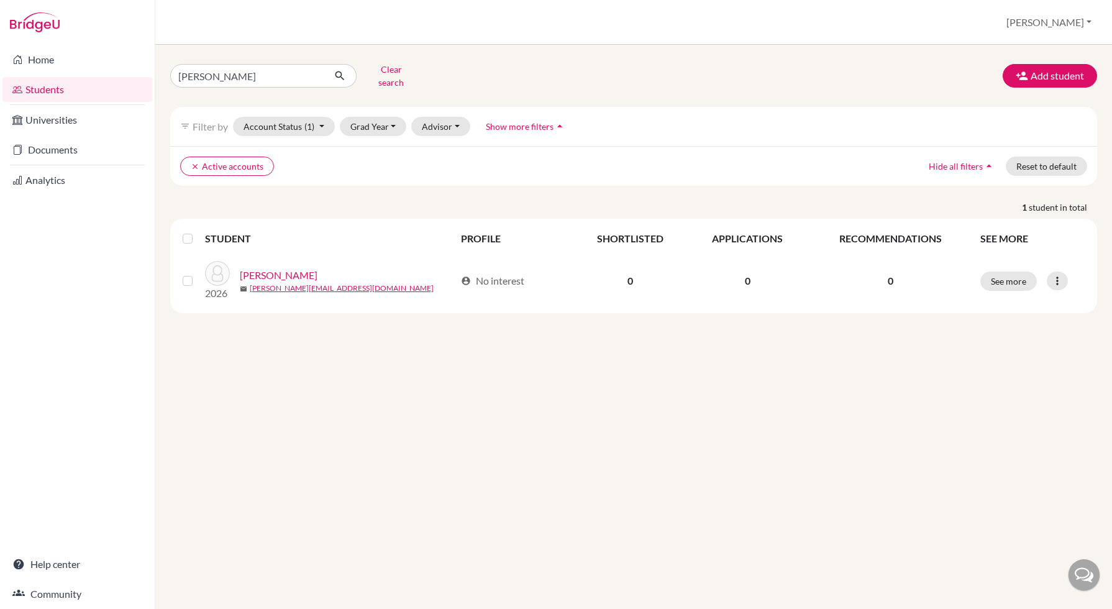
click at [55, 149] on link "Documents" at bounding box center [77, 149] width 150 height 25
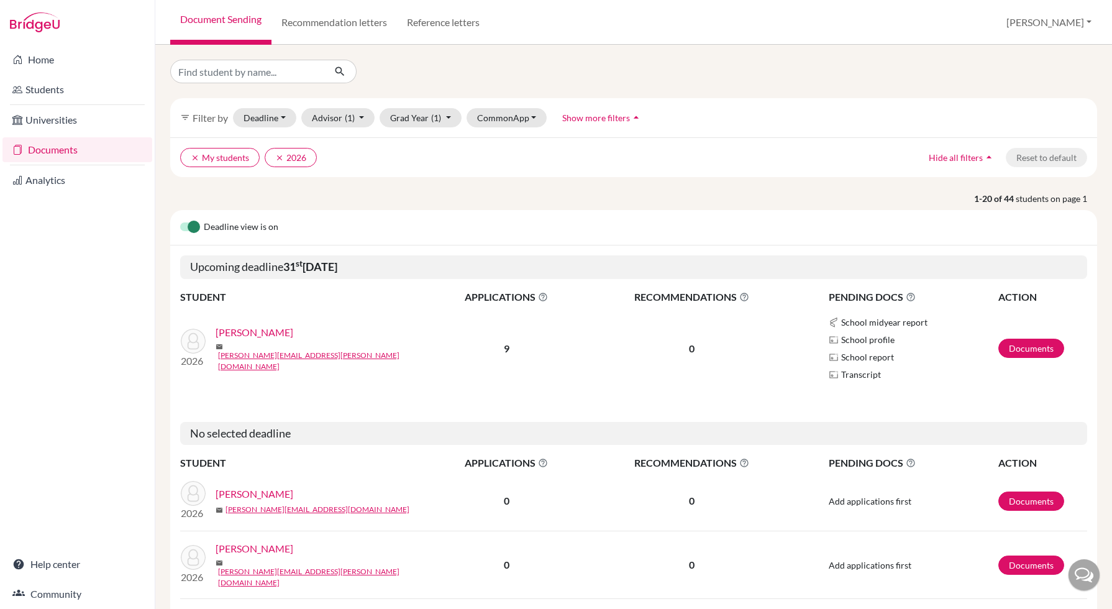
click at [50, 63] on link "Home" at bounding box center [77, 59] width 150 height 25
